Goal: Task Accomplishment & Management: Use online tool/utility

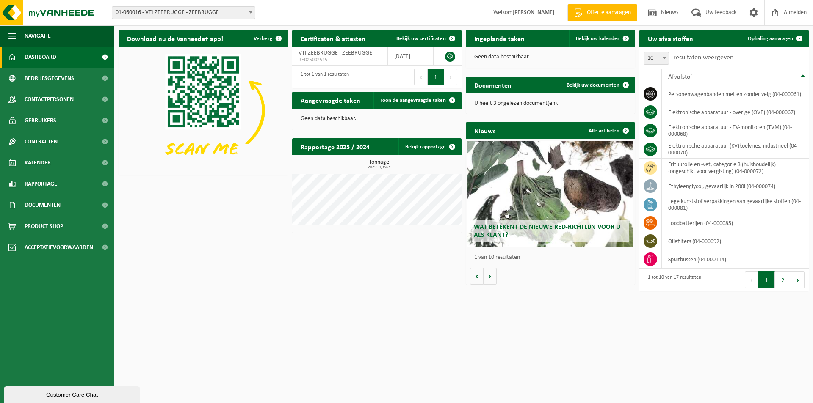
click at [185, 14] on span "01-060016 - VTI ZEEBRUGGE - ZEEBRUGGE" at bounding box center [183, 13] width 143 height 12
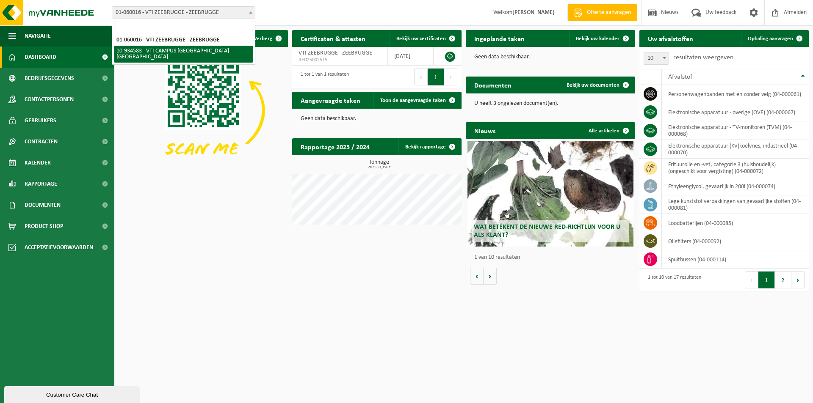
select select "136250"
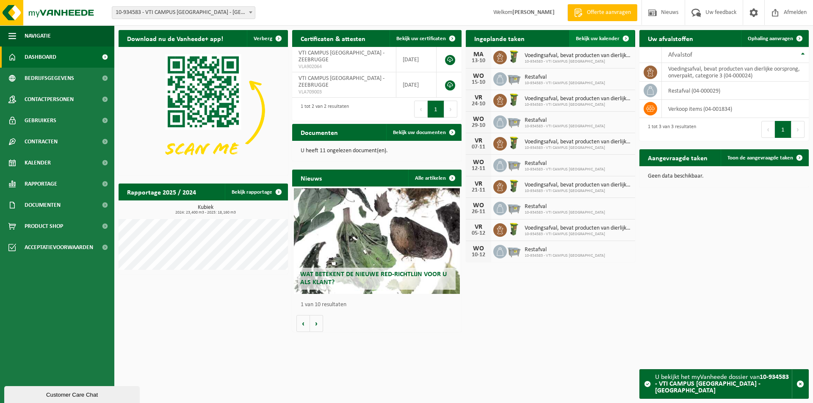
click at [600, 39] on span "Bekijk uw kalender" at bounding box center [598, 39] width 44 height 6
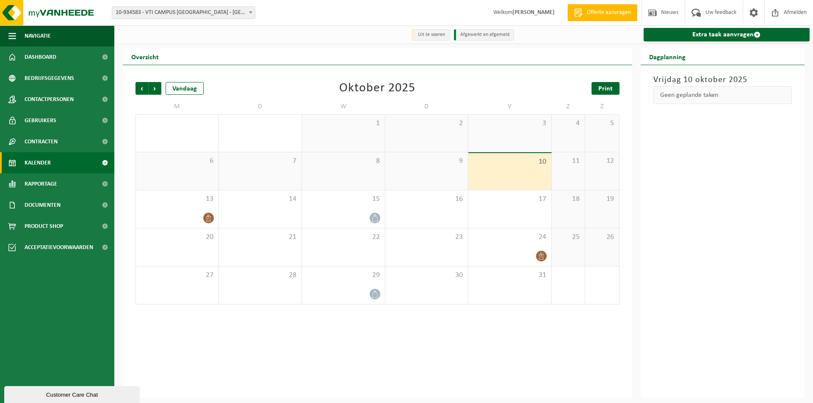
click at [601, 89] on span "Print" at bounding box center [605, 88] width 14 height 7
click at [463, 379] on div "Vorige Volgende Vandaag [DATE] Print M D W D V Z Z 29 30 1 2 3 4 5 6 7 8 9 10 1…" at bounding box center [377, 231] width 509 height 333
